Goal: Transaction & Acquisition: Purchase product/service

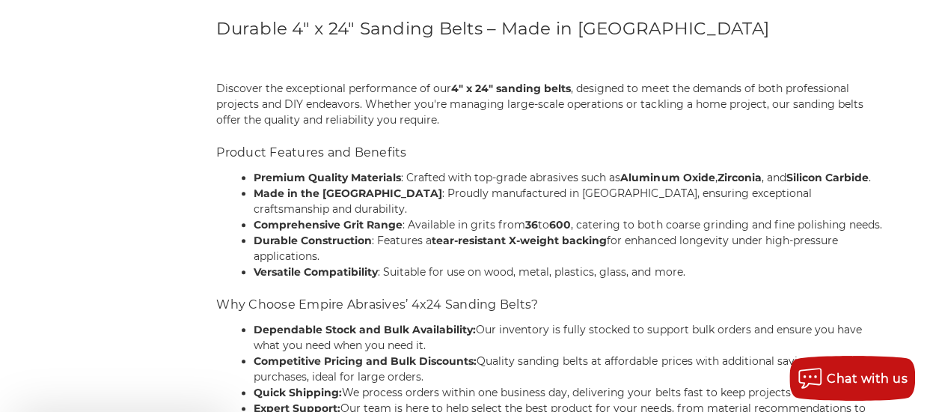
scroll to position [672, 0]
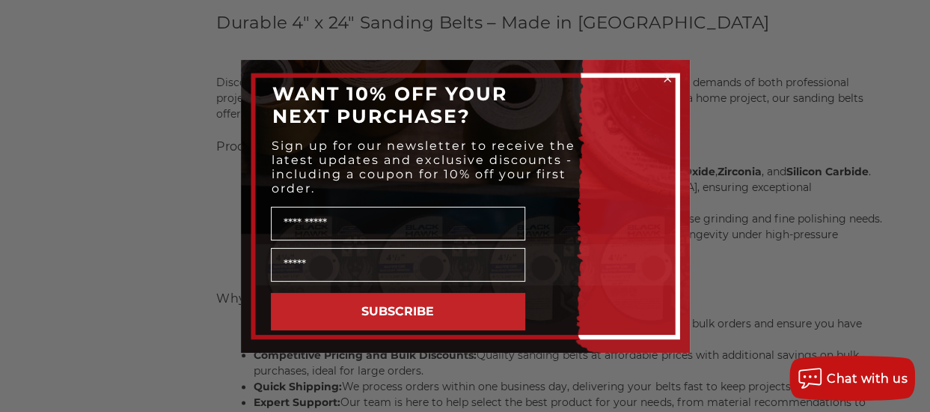
click at [668, 77] on circle "Close dialog" at bounding box center [667, 78] width 14 height 14
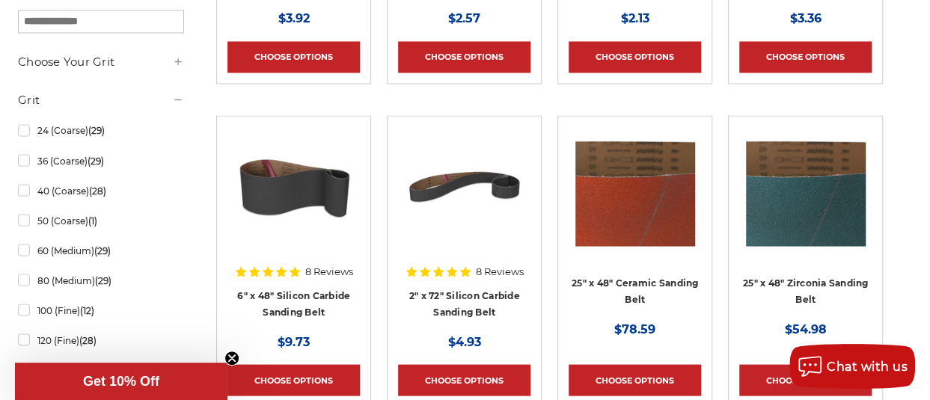
scroll to position [1185, 0]
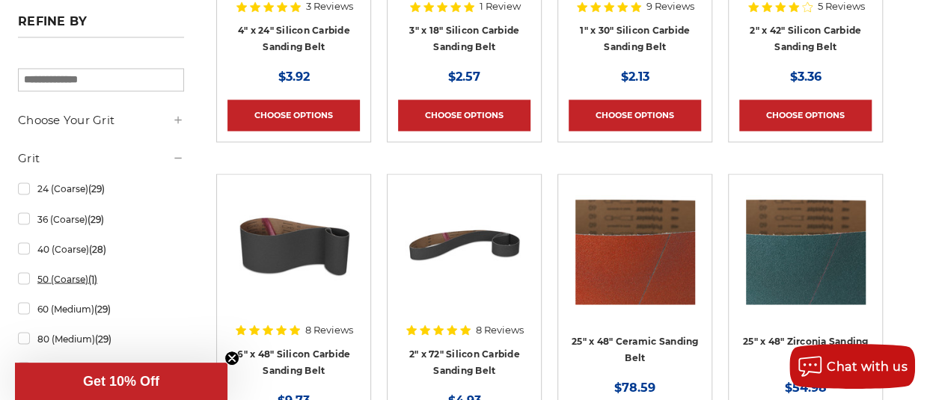
click at [57, 278] on link "50 (Coarse) (1)" at bounding box center [101, 279] width 166 height 26
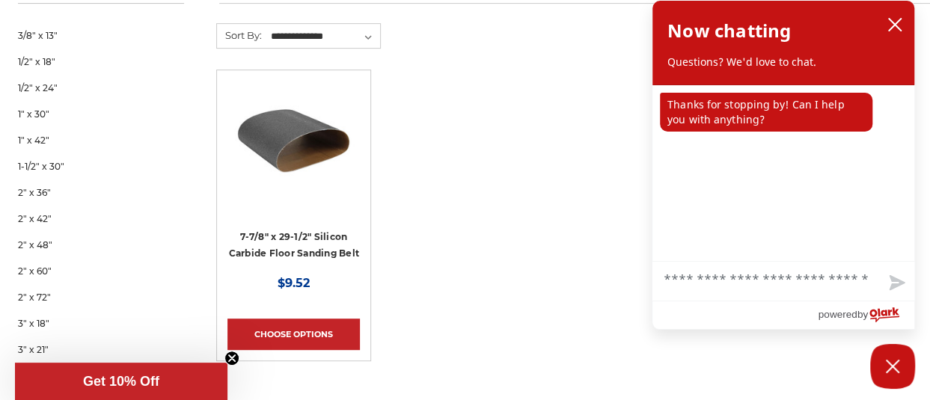
scroll to position [281, 0]
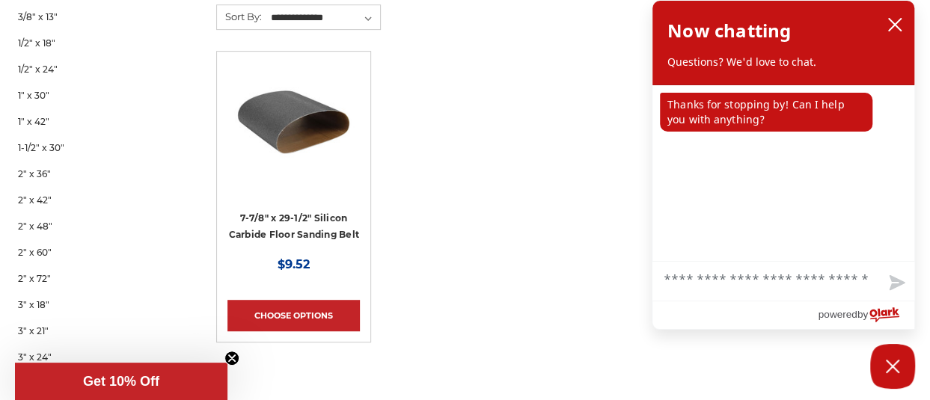
click at [231, 361] on circle "Close teaser" at bounding box center [232, 359] width 14 height 14
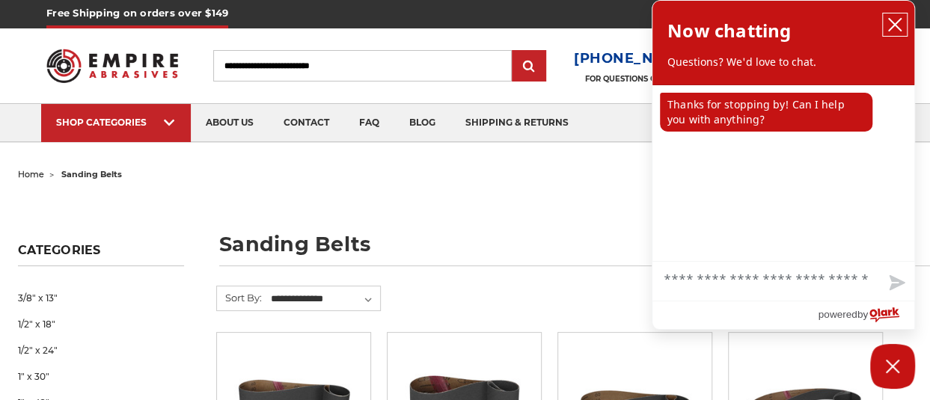
click at [898, 25] on icon "close chatbox" at bounding box center [895, 24] width 15 height 15
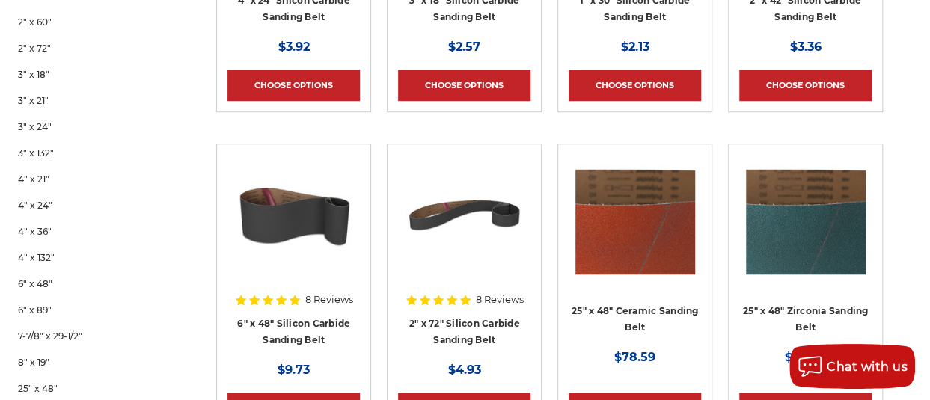
scroll to position [526, 0]
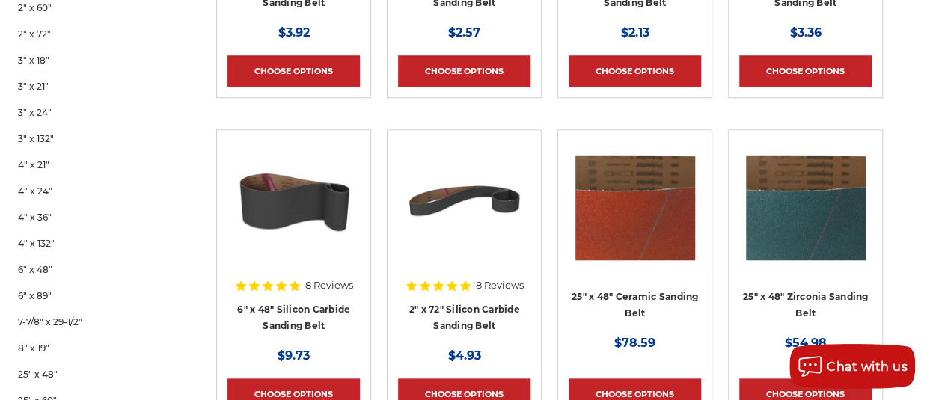
click at [455, 289] on div "8 Reviews" at bounding box center [464, 285] width 119 height 25
click at [457, 309] on link "2" x 72" Silicon Carbide Sanding Belt" at bounding box center [464, 318] width 111 height 28
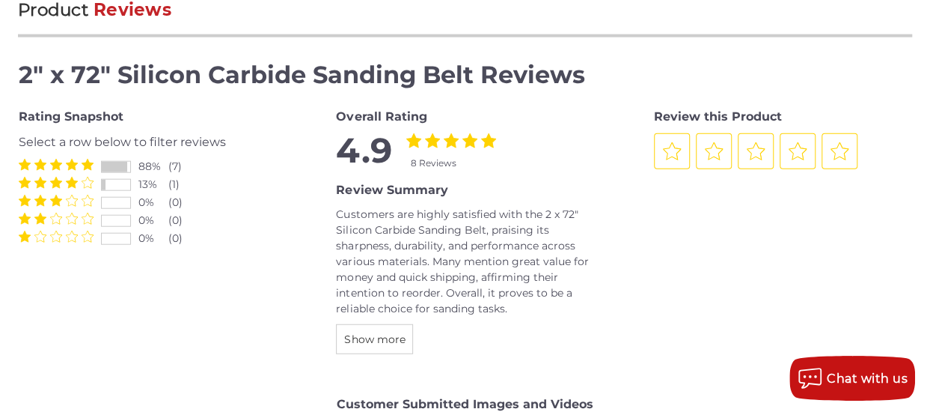
scroll to position [1687, 0]
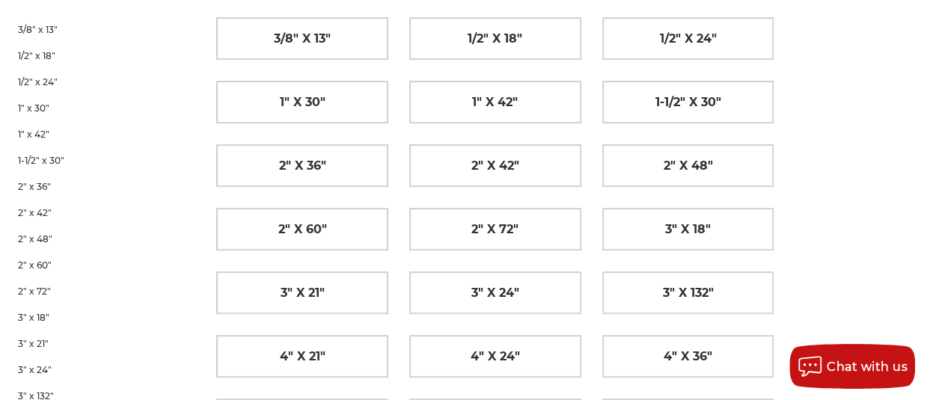
scroll to position [298, 0]
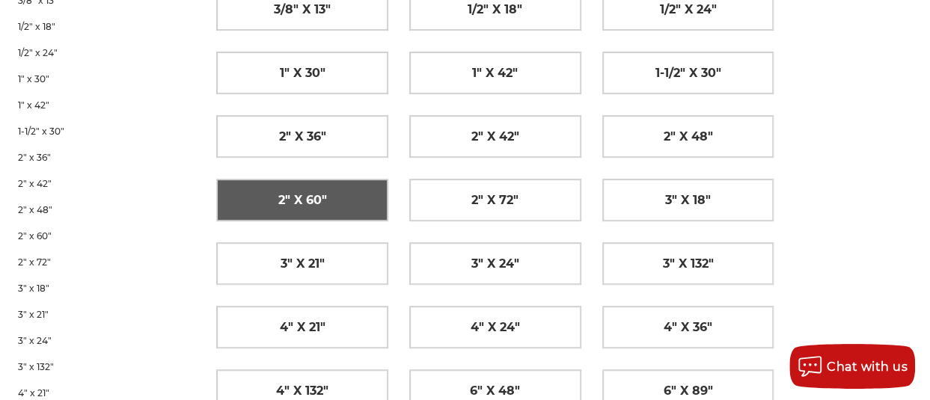
click at [377, 189] on link "2" x 60"" at bounding box center [302, 200] width 171 height 41
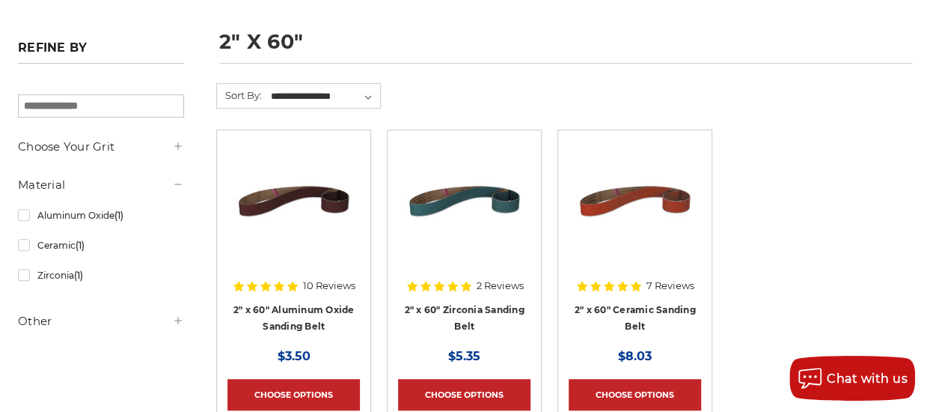
scroll to position [205, 0]
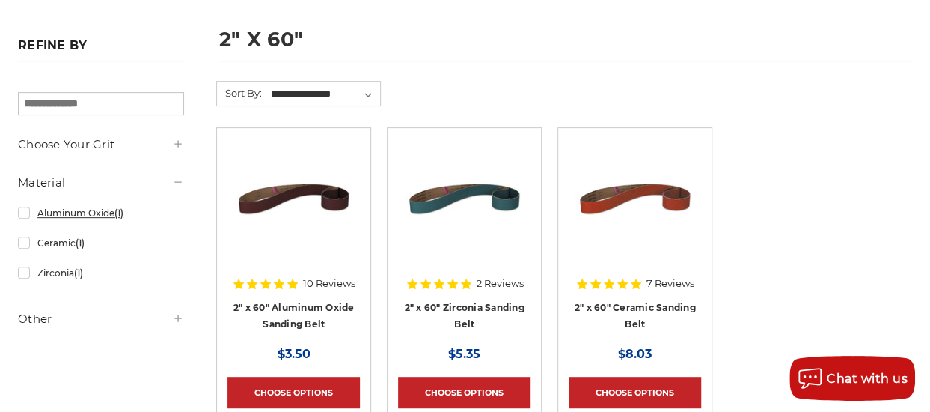
click at [30, 216] on link "Aluminum Oxide (1)" at bounding box center [101, 213] width 166 height 26
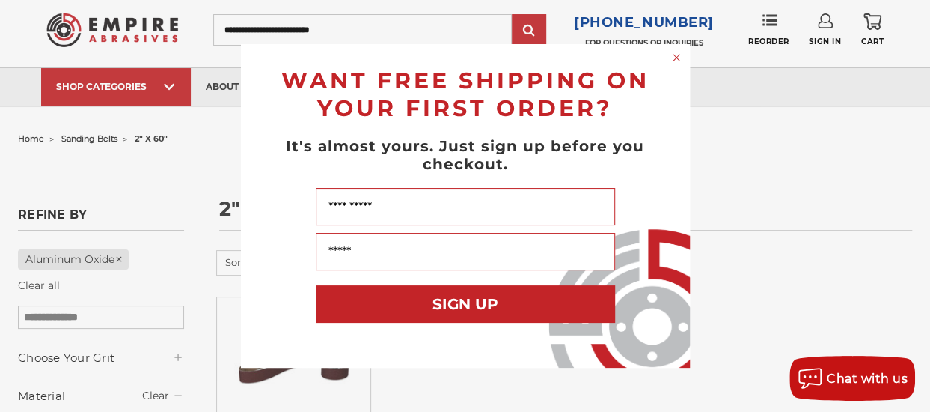
scroll to position [42, 0]
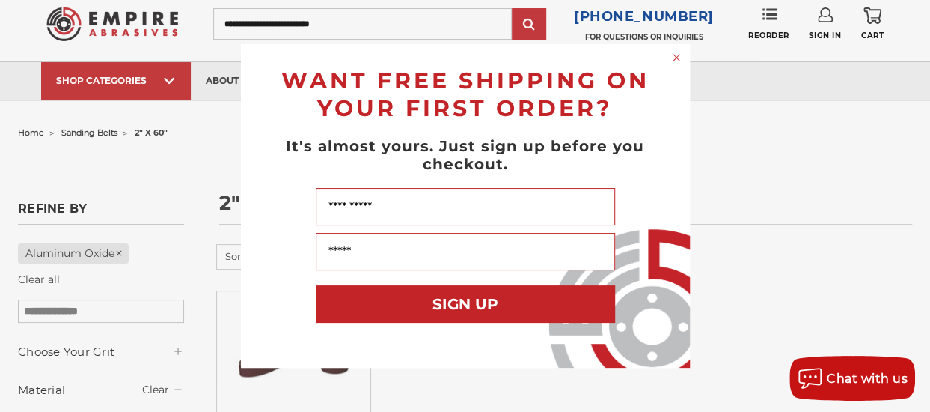
click at [672, 54] on circle "Close dialog" at bounding box center [676, 58] width 14 height 14
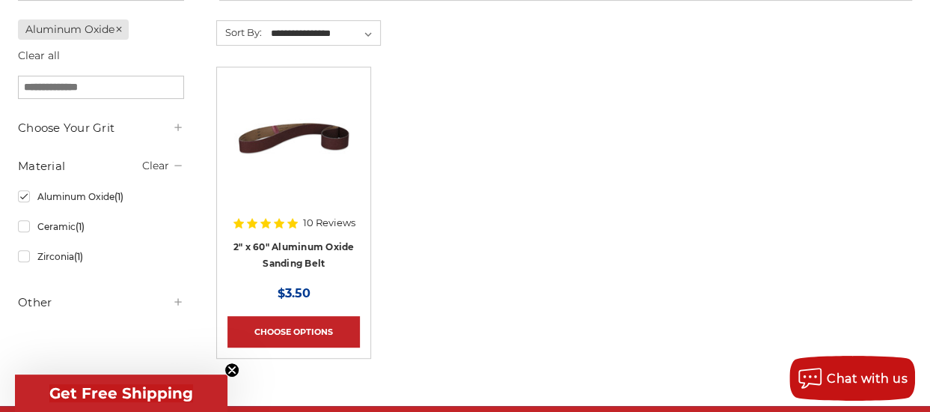
scroll to position [275, 0]
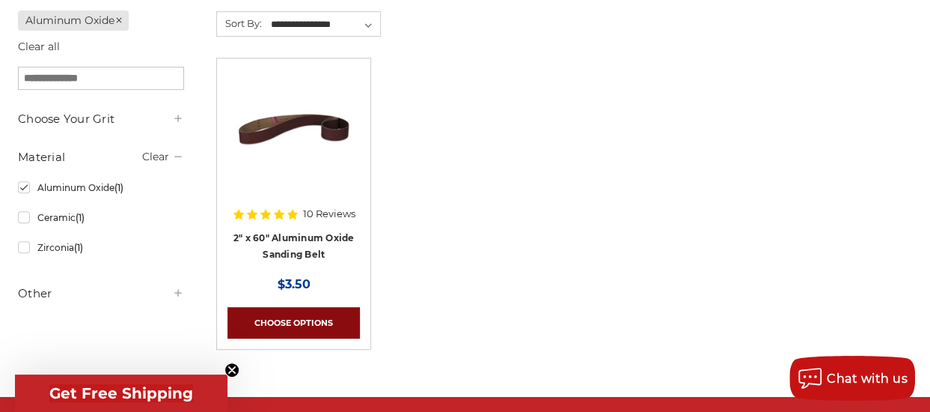
click at [293, 321] on link "Choose Options" at bounding box center [294, 322] width 132 height 31
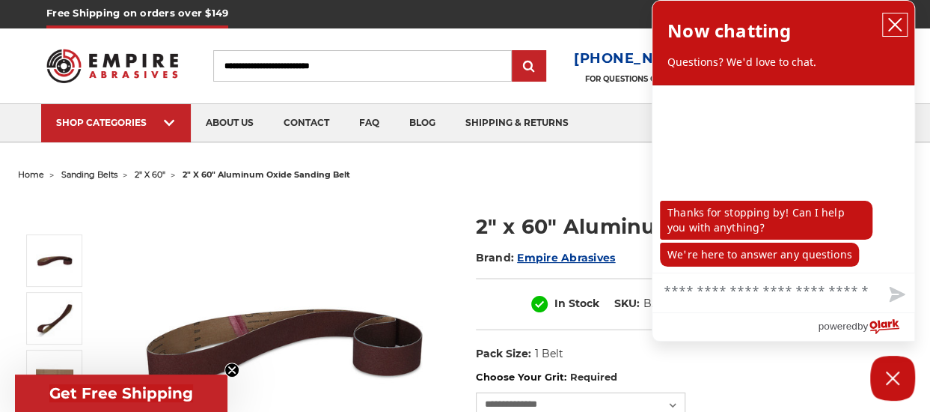
click at [896, 22] on icon "close chatbox" at bounding box center [895, 24] width 15 height 15
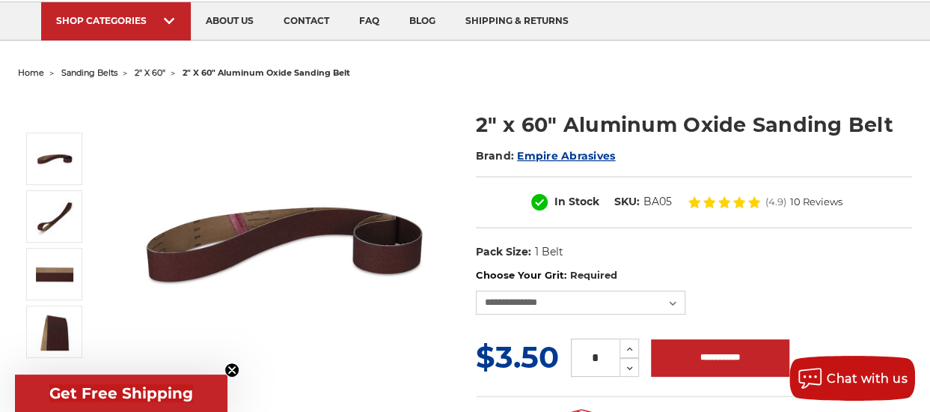
scroll to position [95, 0]
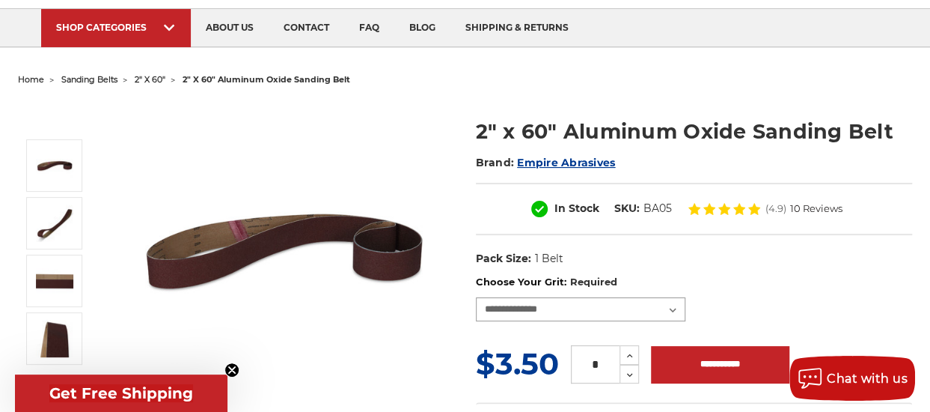
click at [627, 299] on select "**********" at bounding box center [581, 309] width 210 height 24
click at [476, 297] on select "**********" at bounding box center [581, 309] width 210 height 24
click at [671, 304] on select "**********" at bounding box center [581, 309] width 210 height 24
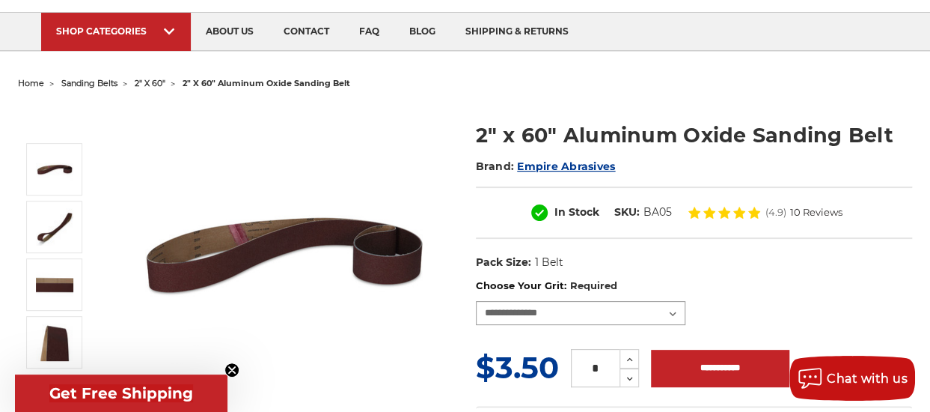
scroll to position [0, 0]
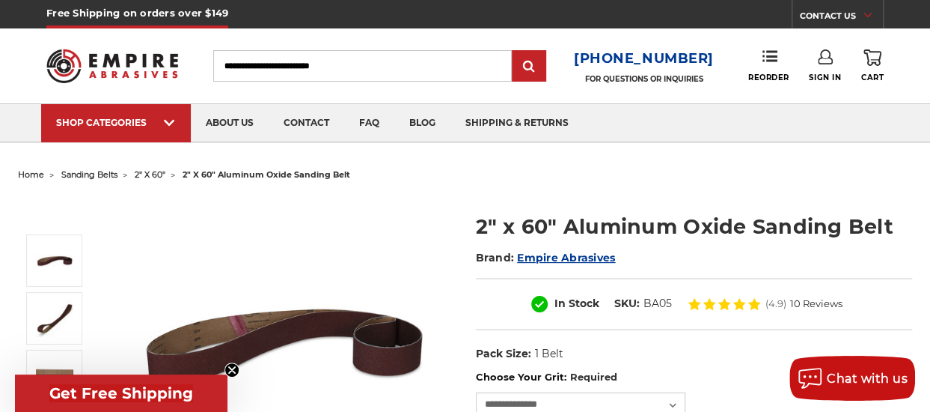
click at [276, 75] on input "Search" at bounding box center [362, 65] width 299 height 31
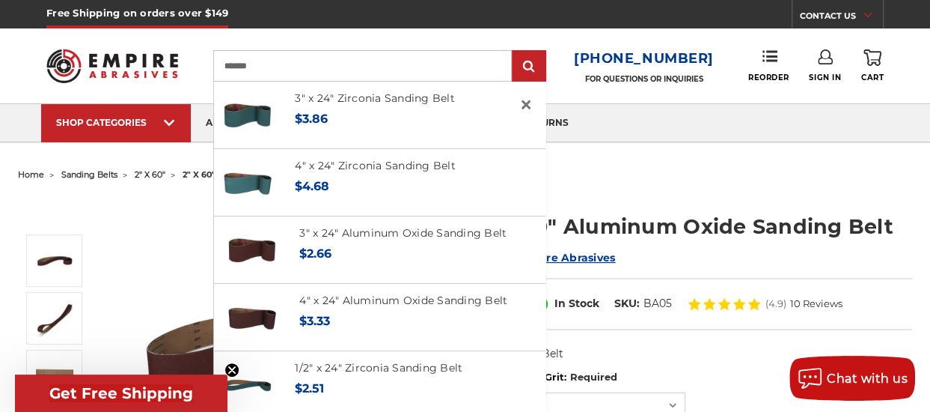
type input "*******"
click at [514, 52] on input "submit" at bounding box center [529, 67] width 30 height 30
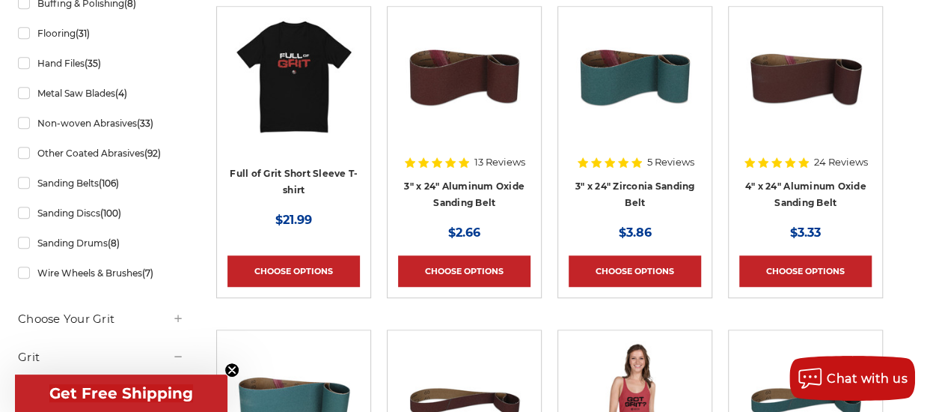
scroll to position [414, 0]
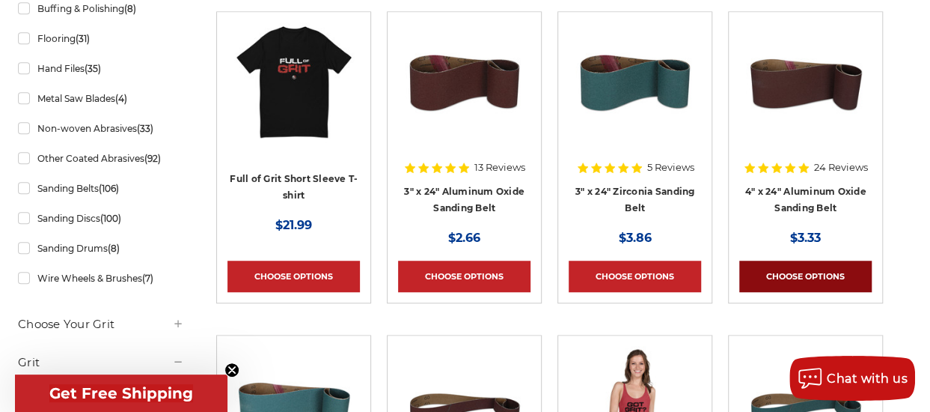
click at [797, 275] on link "Choose Options" at bounding box center [805, 275] width 132 height 31
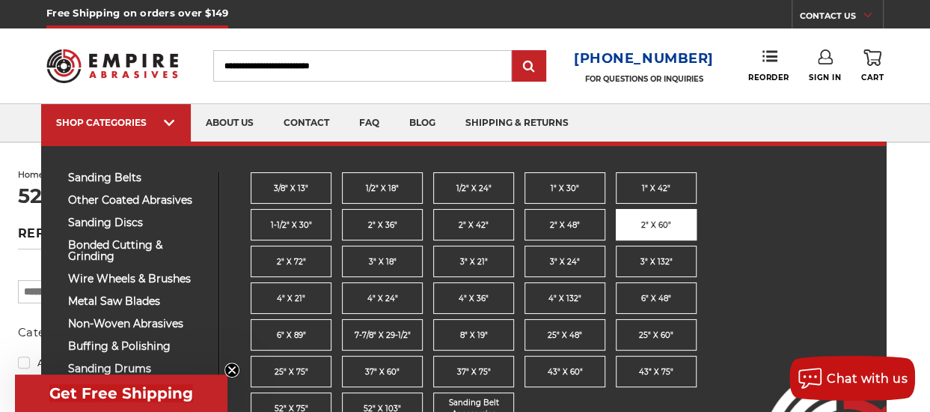
click at [645, 230] on link "2" x 60"" at bounding box center [656, 224] width 81 height 31
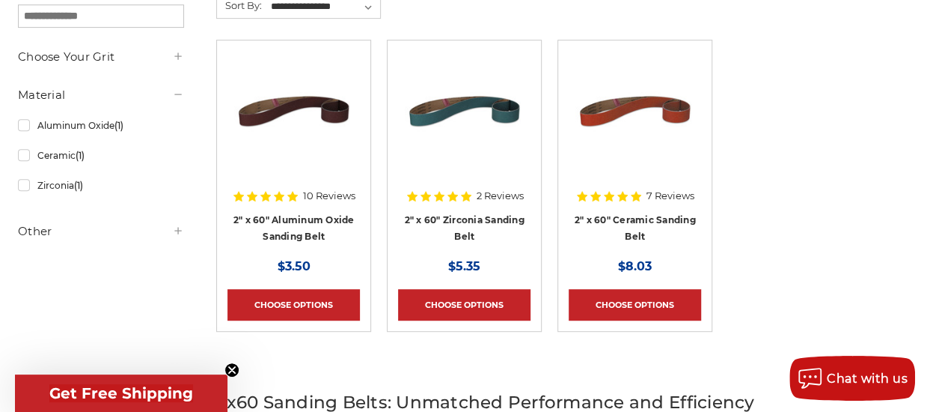
scroll to position [300, 0]
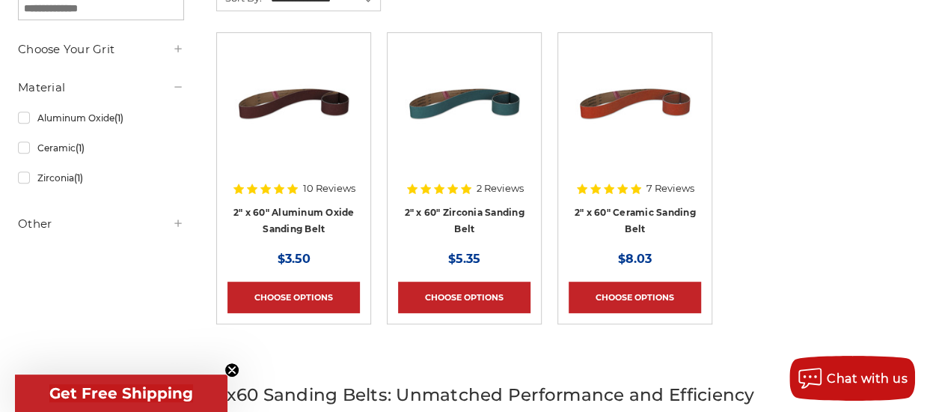
click at [178, 50] on use at bounding box center [178, 48] width 7 height 7
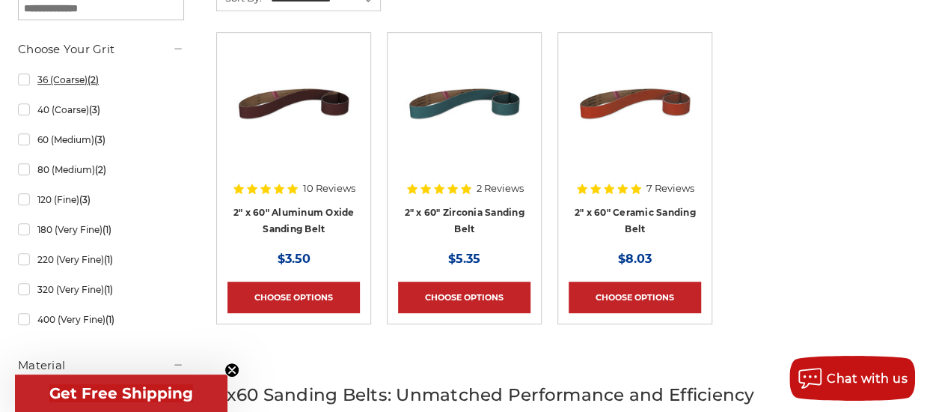
click at [79, 82] on link "36 (Coarse) (2)" at bounding box center [101, 80] width 166 height 26
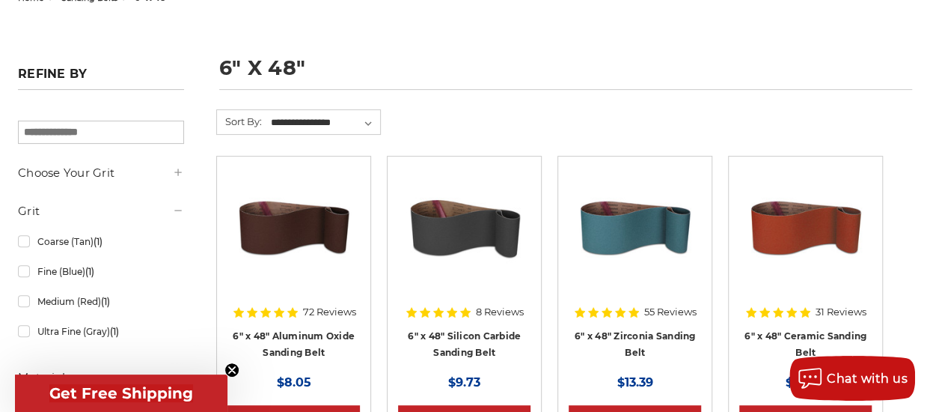
scroll to position [193, 0]
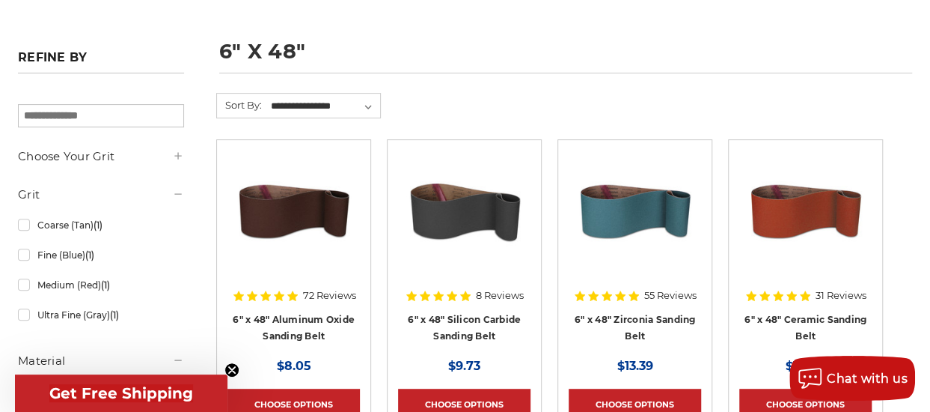
click at [182, 189] on icon at bounding box center [178, 194] width 12 height 12
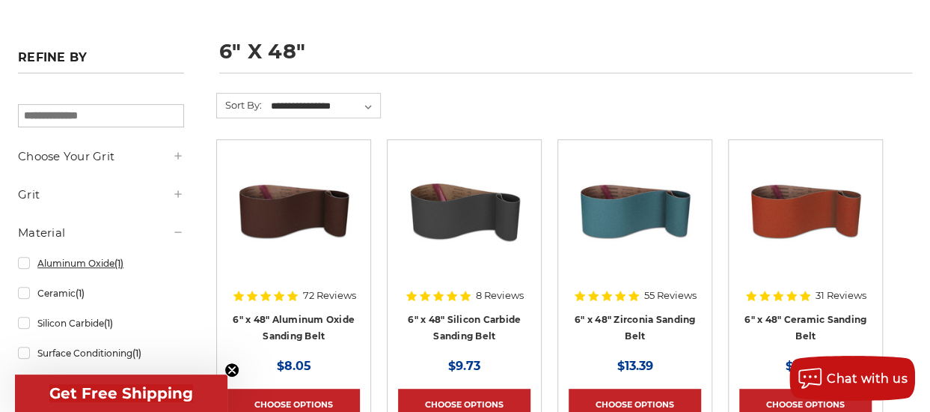
click at [105, 263] on link "Aluminum Oxide (1)" at bounding box center [101, 263] width 166 height 26
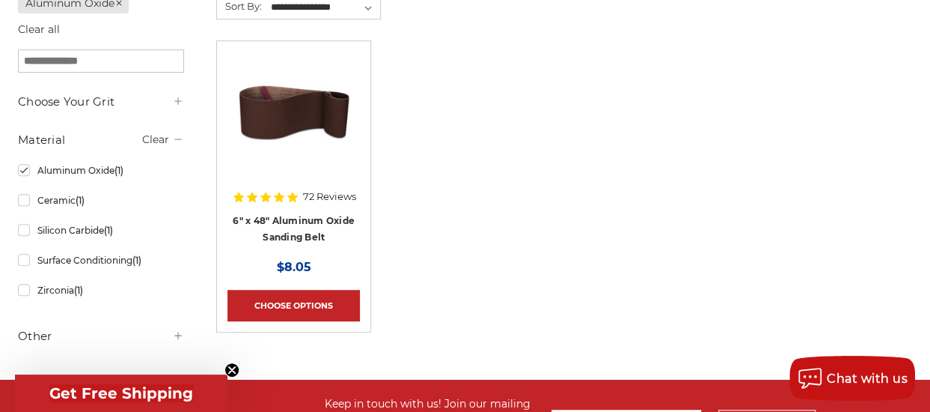
scroll to position [293, 0]
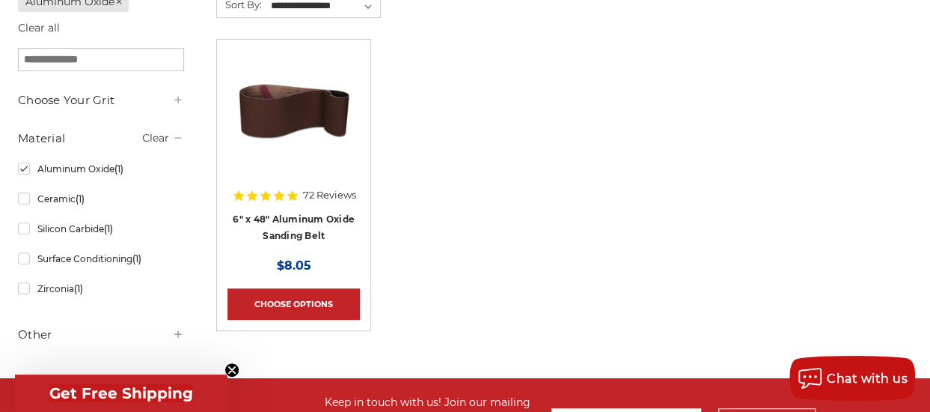
click at [183, 104] on icon at bounding box center [178, 100] width 12 height 12
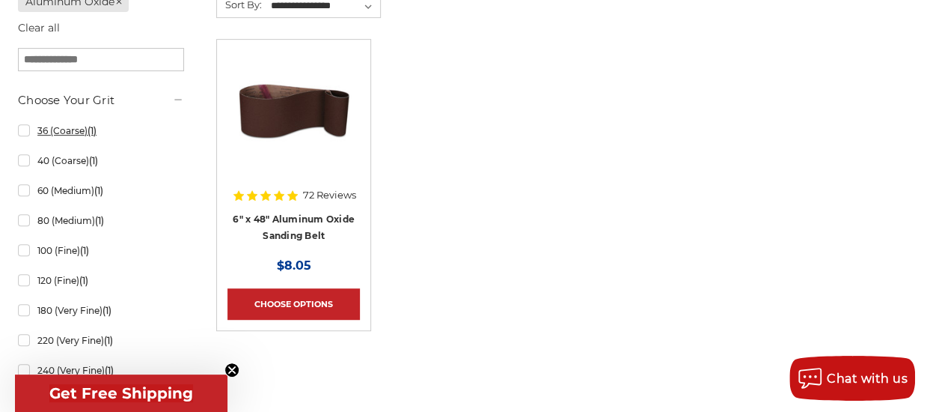
click at [82, 132] on link "36 (Coarse) (1)" at bounding box center [101, 131] width 166 height 26
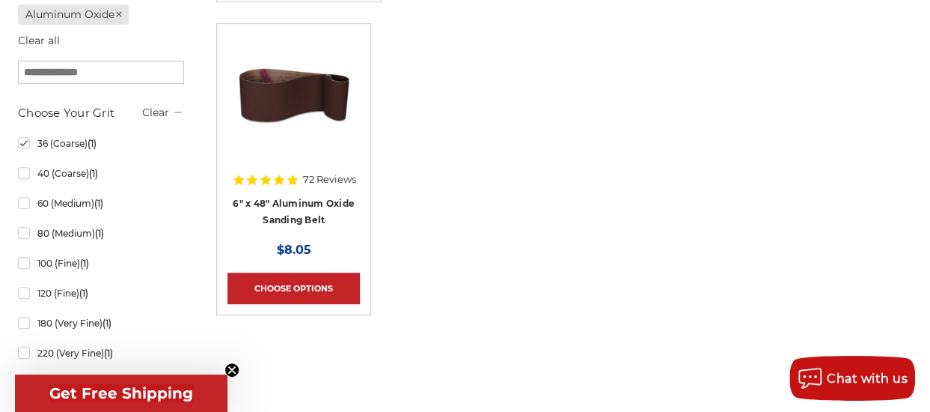
scroll to position [313, 0]
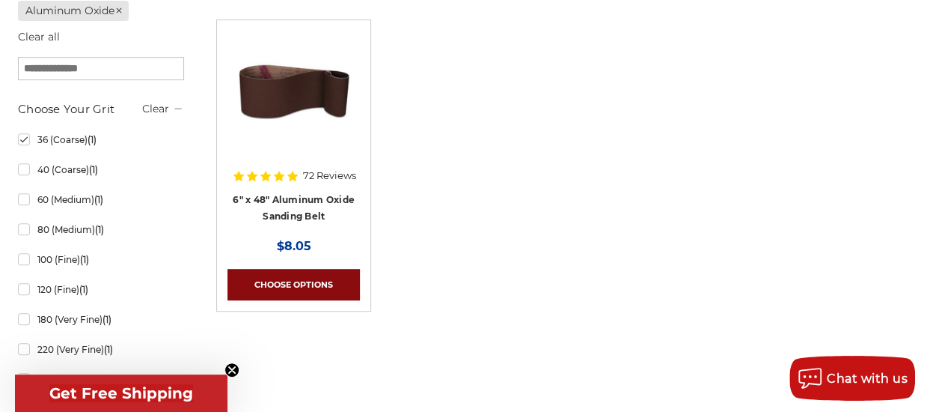
click at [335, 276] on link "Choose Options" at bounding box center [294, 284] width 132 height 31
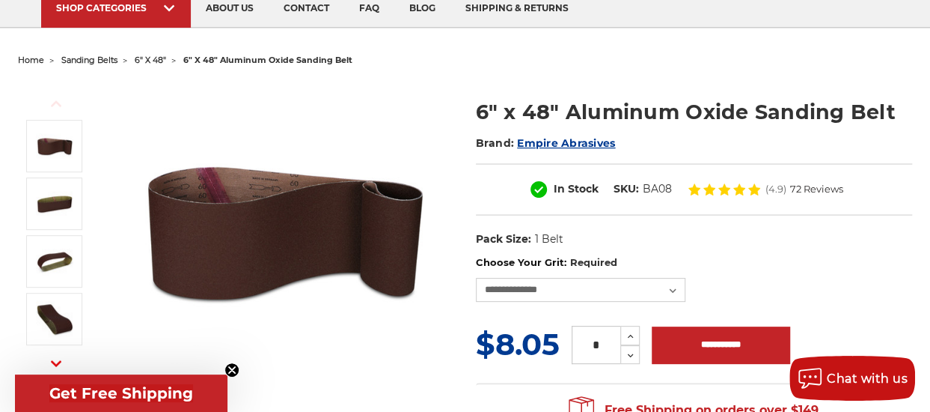
scroll to position [107, 0]
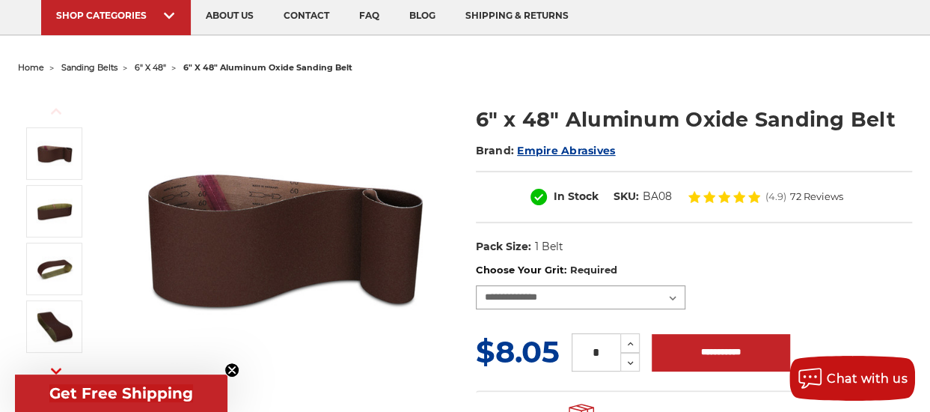
click at [570, 290] on select "**********" at bounding box center [581, 297] width 210 height 24
